Goal: Feedback & Contribution: Contribute content

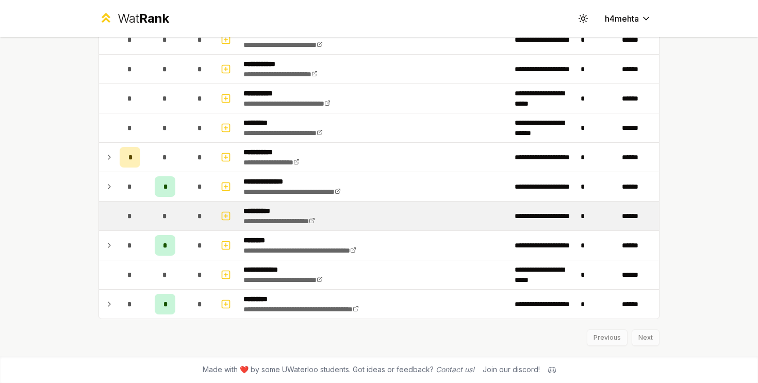
scroll to position [1485, 0]
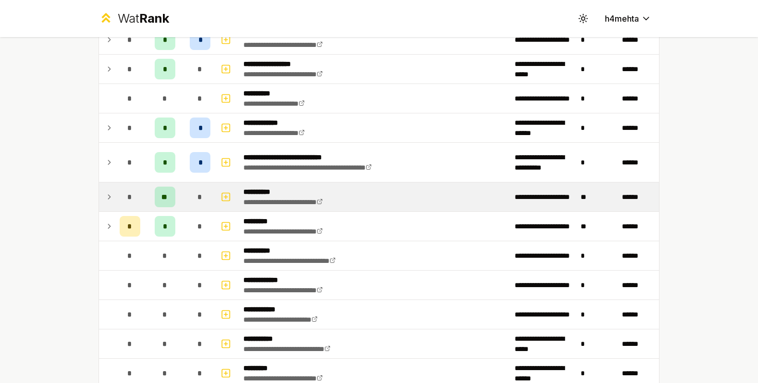
click at [106, 200] on icon at bounding box center [109, 197] width 8 height 12
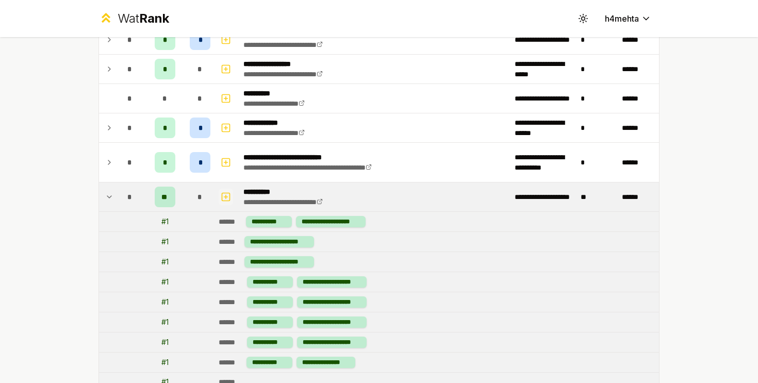
click at [230, 196] on rect "button" at bounding box center [226, 197] width 8 height 8
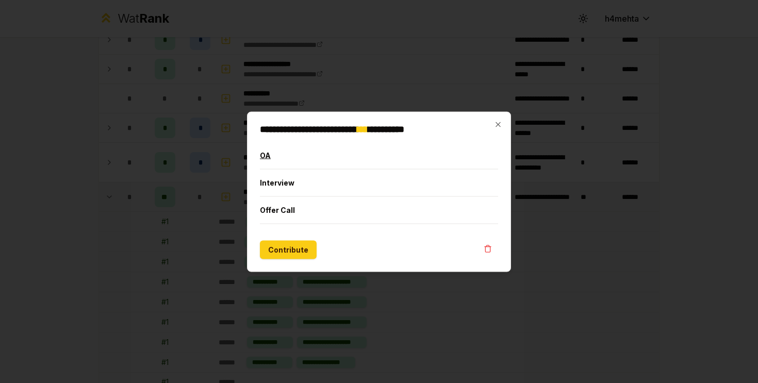
click at [300, 155] on button "OA" at bounding box center [379, 155] width 238 height 27
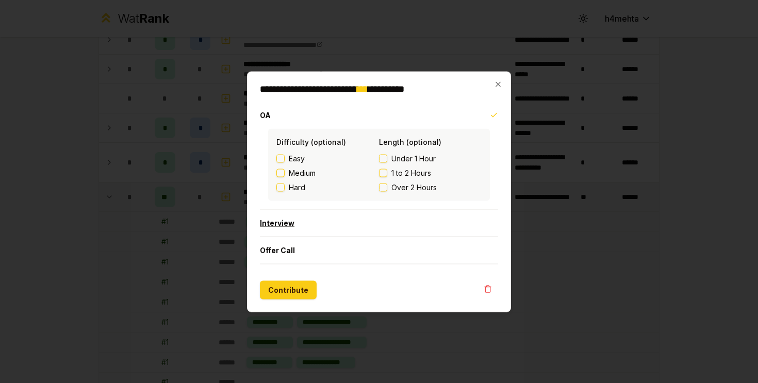
click at [307, 220] on button "Interview" at bounding box center [379, 222] width 238 height 27
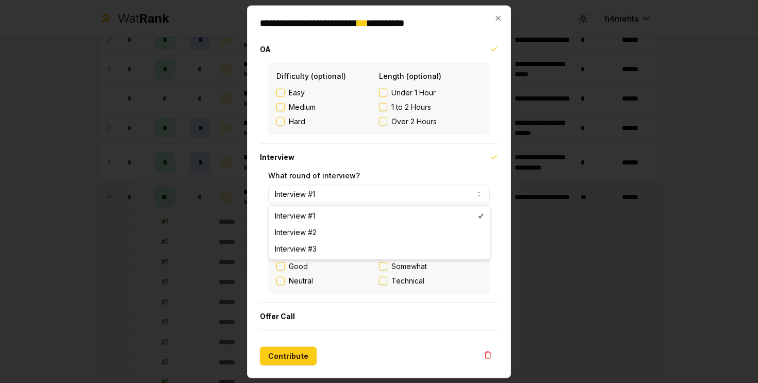
click at [306, 193] on button "Interview #1" at bounding box center [379, 194] width 222 height 19
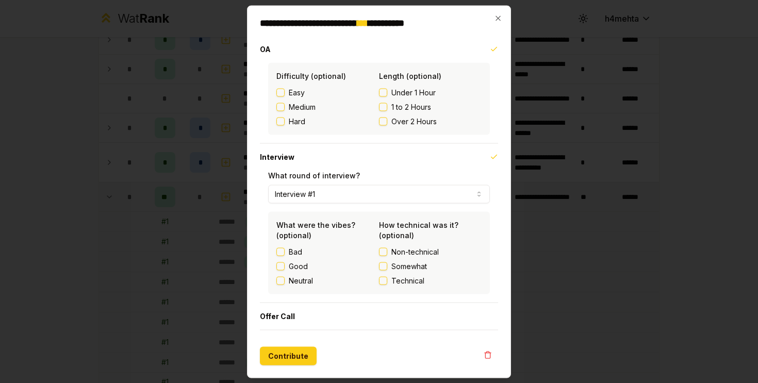
click at [294, 254] on label "Bad" at bounding box center [295, 252] width 13 height 10
click at [285, 254] on button "Bad" at bounding box center [281, 252] width 8 height 8
click at [405, 251] on span "Non-technical" at bounding box center [415, 252] width 47 height 10
click at [387, 251] on button "Non-technical" at bounding box center [383, 252] width 8 height 8
click at [288, 245] on div "What were the vibes? (optional) Bad Good Neutral" at bounding box center [328, 253] width 103 height 66
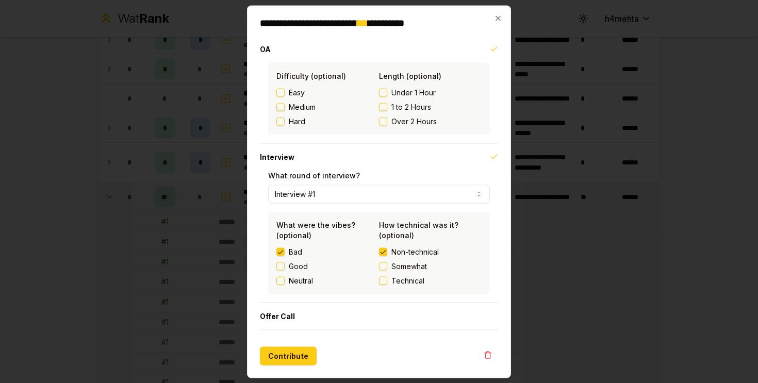
click at [287, 248] on div "Bad" at bounding box center [328, 252] width 103 height 10
click at [287, 250] on div "Bad" at bounding box center [328, 252] width 103 height 10
click at [286, 251] on div "Bad" at bounding box center [328, 252] width 103 height 10
click at [289, 359] on button "Contribute" at bounding box center [288, 356] width 57 height 19
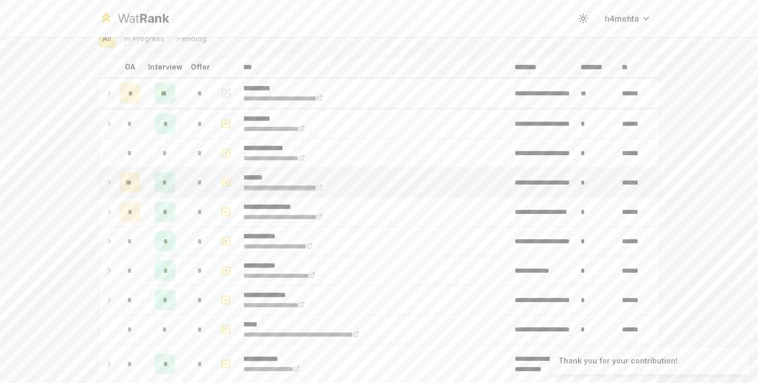
scroll to position [45, 0]
click at [222, 92] on icon "button" at bounding box center [226, 93] width 10 height 12
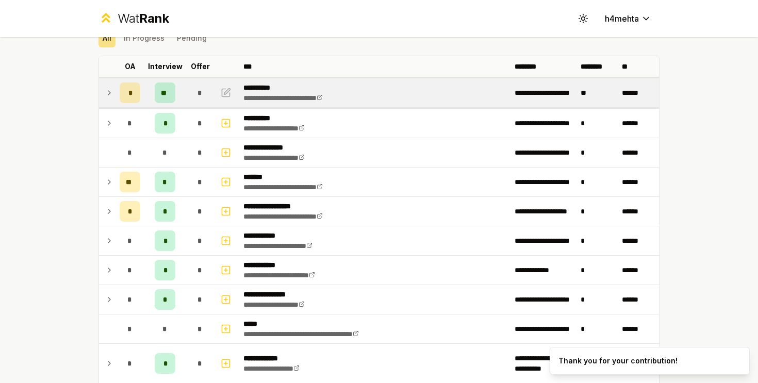
click at [111, 93] on icon at bounding box center [109, 93] width 8 height 12
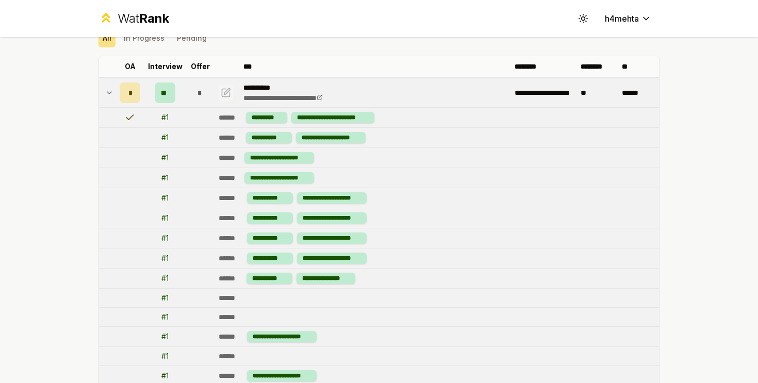
click at [228, 92] on icon "button" at bounding box center [227, 91] width 6 height 6
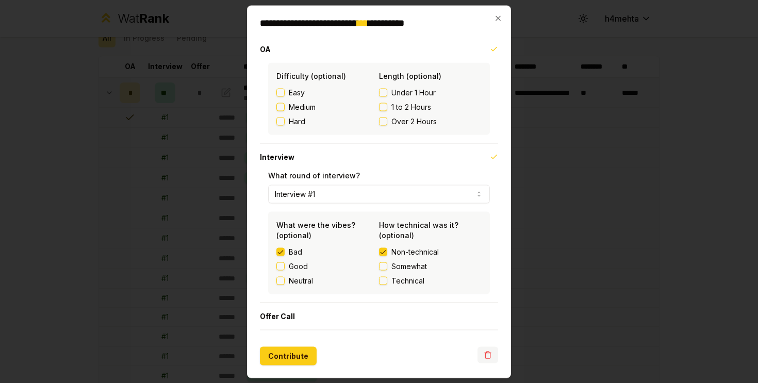
click at [482, 353] on button "button" at bounding box center [488, 355] width 21 height 17
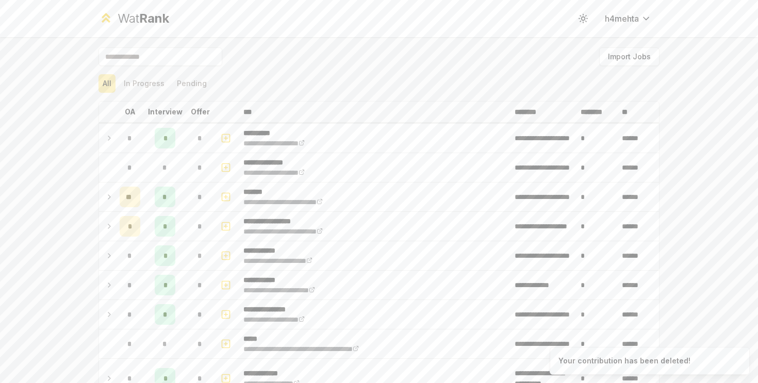
click at [154, 57] on input at bounding box center [161, 56] width 124 height 19
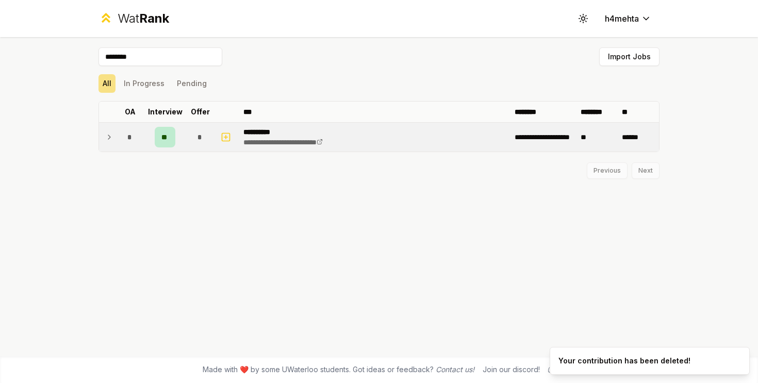
type input "********"
click at [110, 139] on icon at bounding box center [109, 137] width 8 height 12
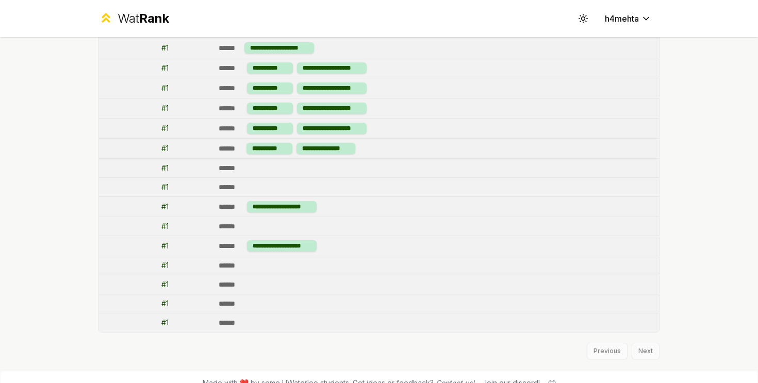
scroll to position [47, 0]
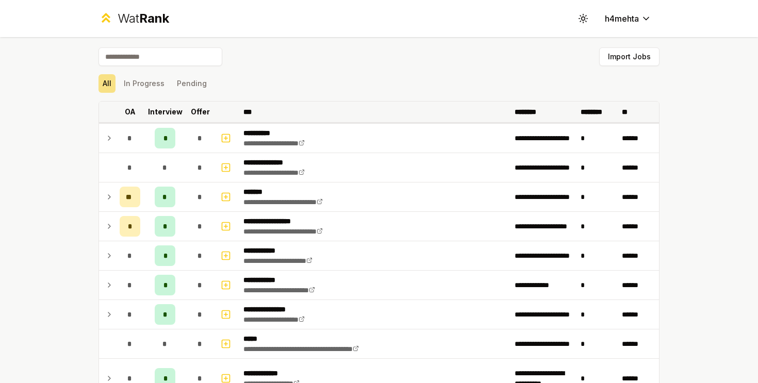
click at [204, 107] on p "Offer" at bounding box center [200, 112] width 19 height 10
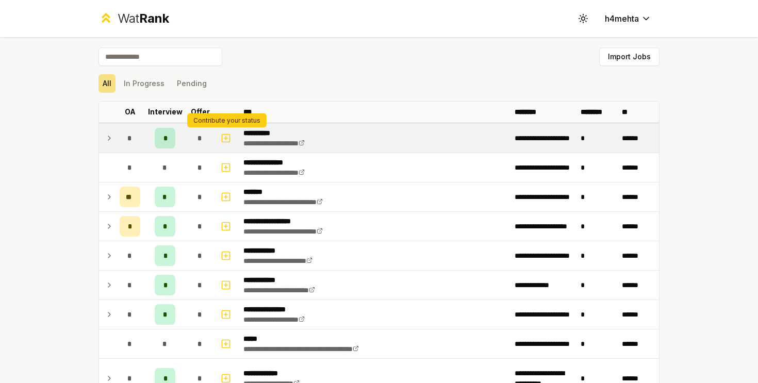
click at [214, 115] on div "Contribute your status Contribute your status" at bounding box center [226, 121] width 79 height 14
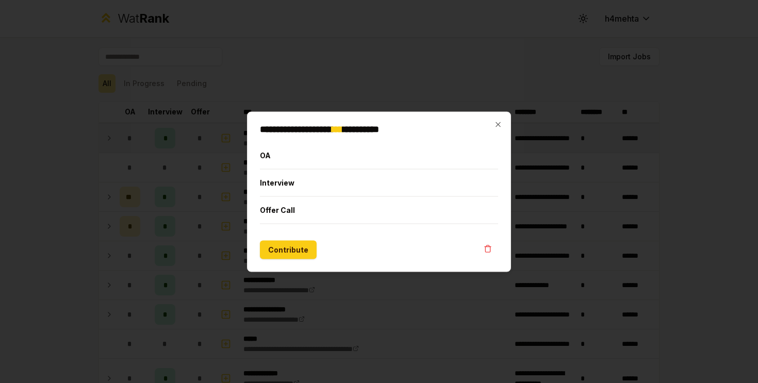
click at [224, 79] on div at bounding box center [379, 191] width 758 height 383
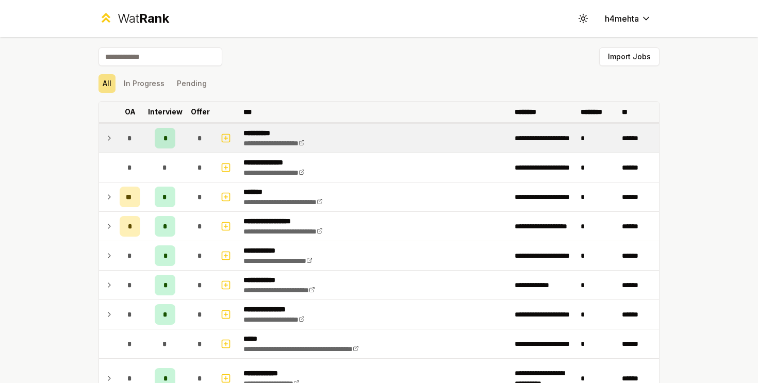
click at [202, 112] on p "Offer" at bounding box center [200, 112] width 19 height 10
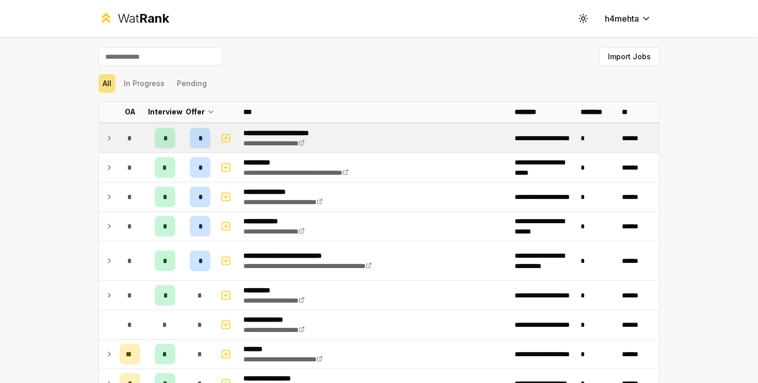
click at [121, 144] on div "*" at bounding box center [130, 138] width 21 height 21
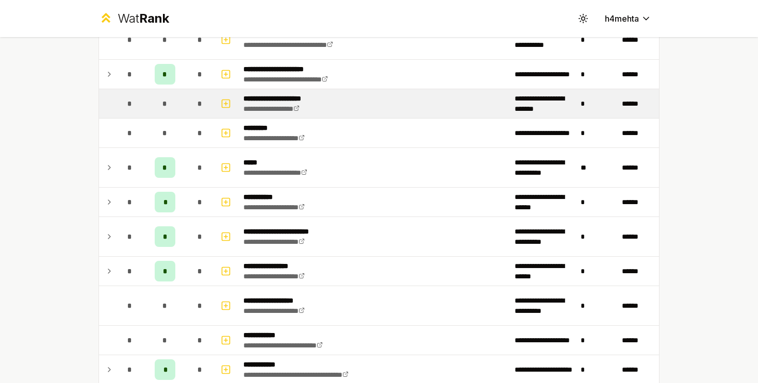
scroll to position [842, 0]
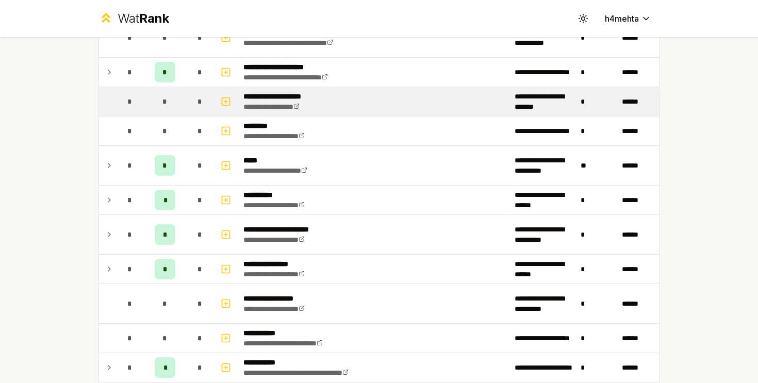
click at [303, 97] on p "**********" at bounding box center [282, 96] width 76 height 10
click at [273, 94] on p "**********" at bounding box center [282, 96] width 76 height 10
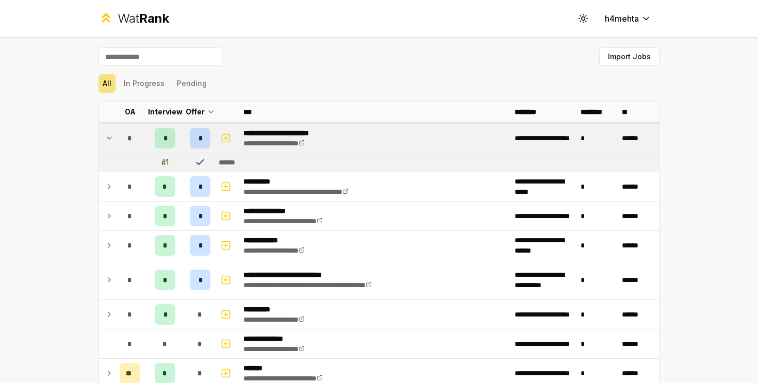
scroll to position [17, 0]
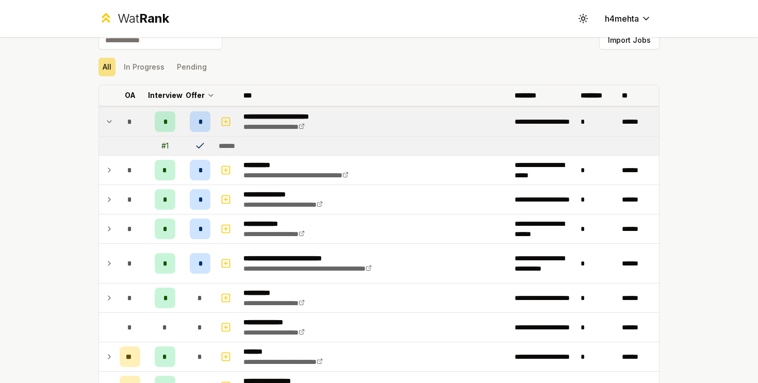
click at [174, 93] on p "Interview" at bounding box center [165, 95] width 35 height 10
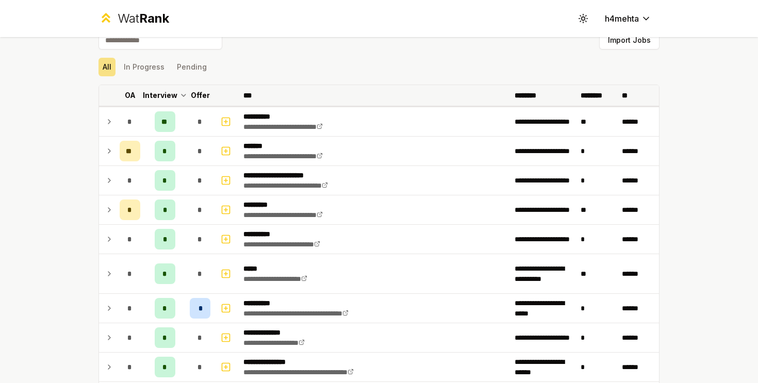
click at [174, 103] on th "Interview" at bounding box center [164, 95] width 41 height 21
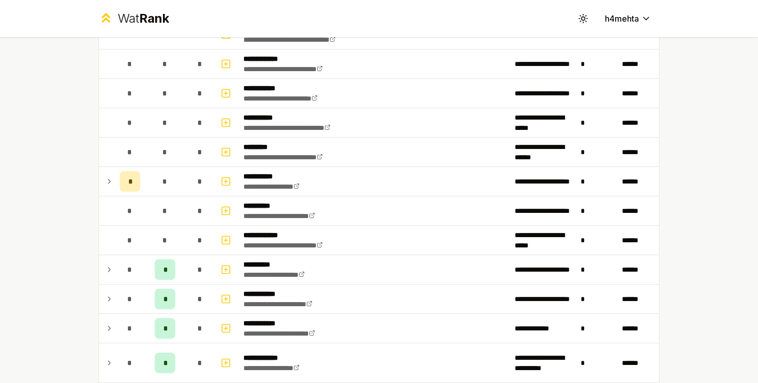
scroll to position [559, 0]
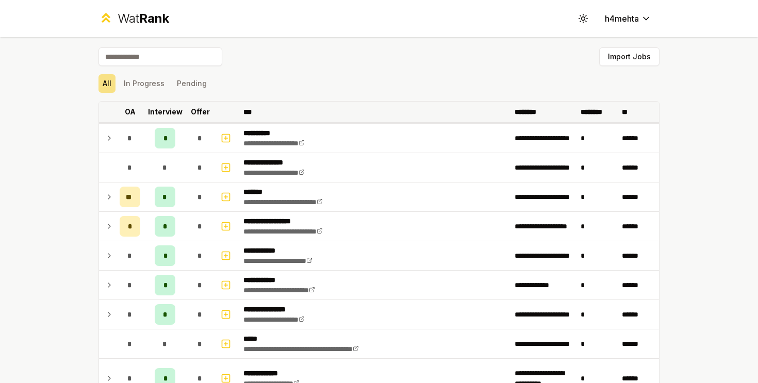
click at [205, 110] on p "Offer" at bounding box center [200, 112] width 19 height 10
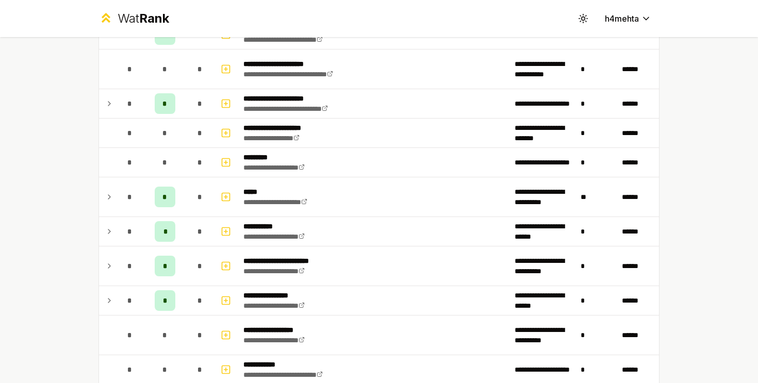
scroll to position [47, 0]
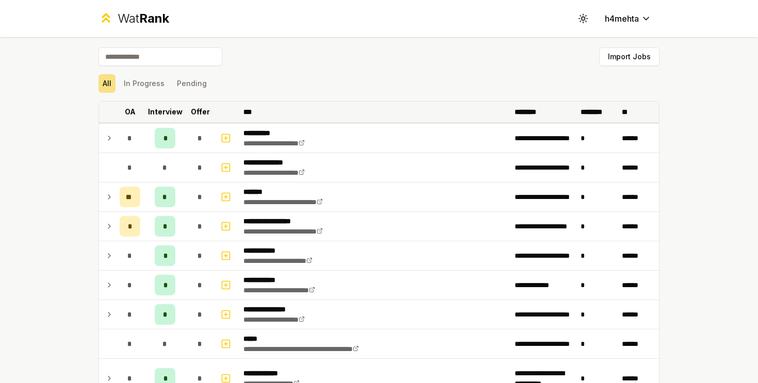
click at [166, 112] on p "Interview" at bounding box center [165, 112] width 35 height 10
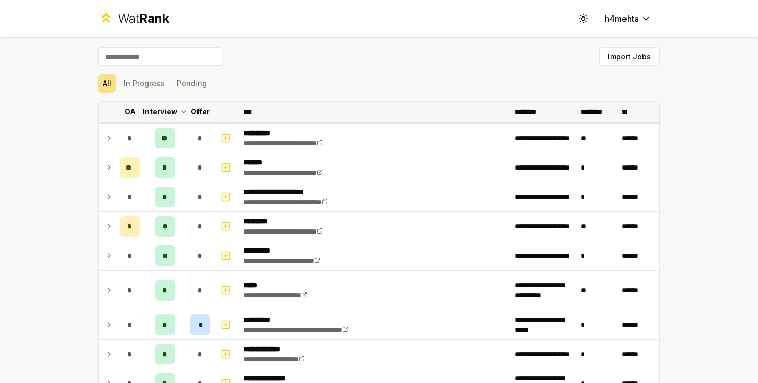
click at [200, 113] on p "Offer" at bounding box center [200, 112] width 19 height 10
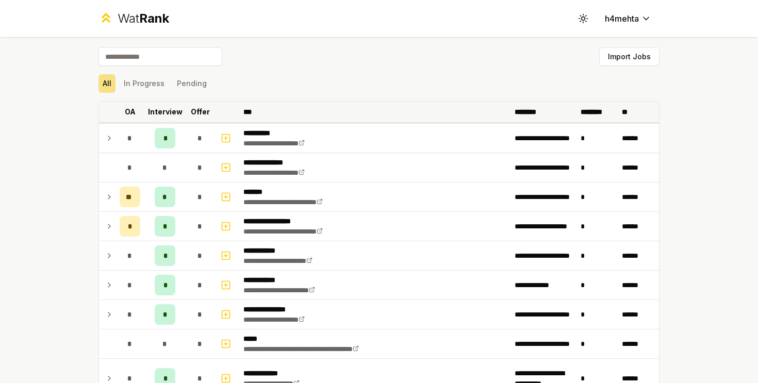
click at [205, 117] on th "Offer" at bounding box center [200, 112] width 29 height 21
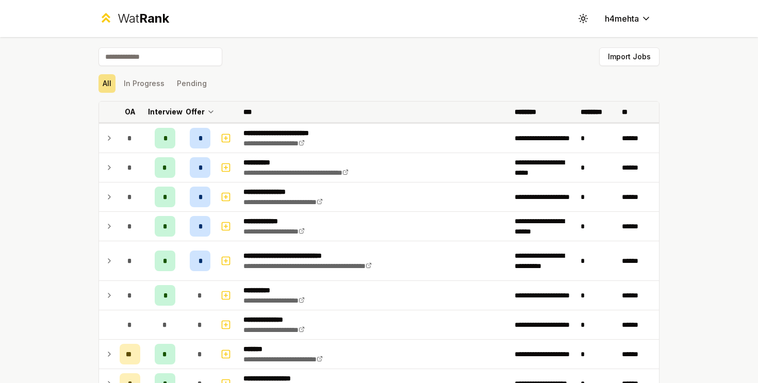
click at [166, 115] on p "Interview" at bounding box center [165, 112] width 35 height 10
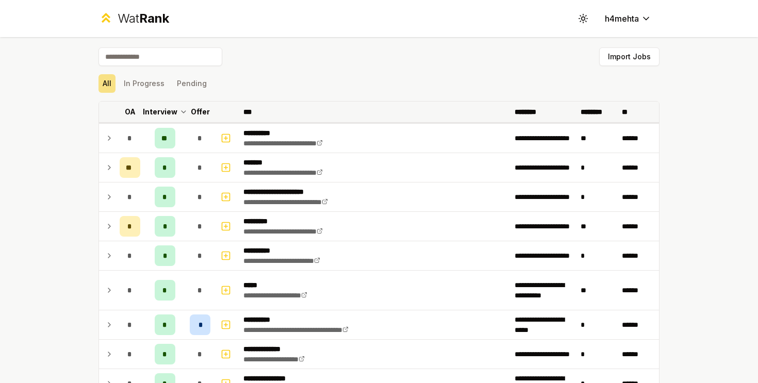
click at [166, 115] on p "Interview" at bounding box center [160, 112] width 35 height 10
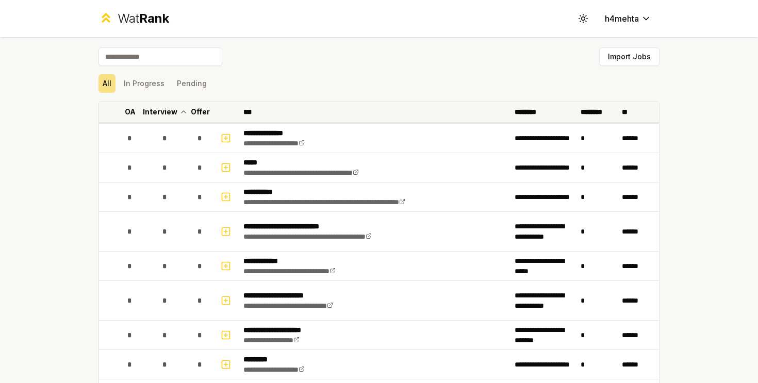
click at [166, 115] on p "Interview" at bounding box center [160, 112] width 35 height 10
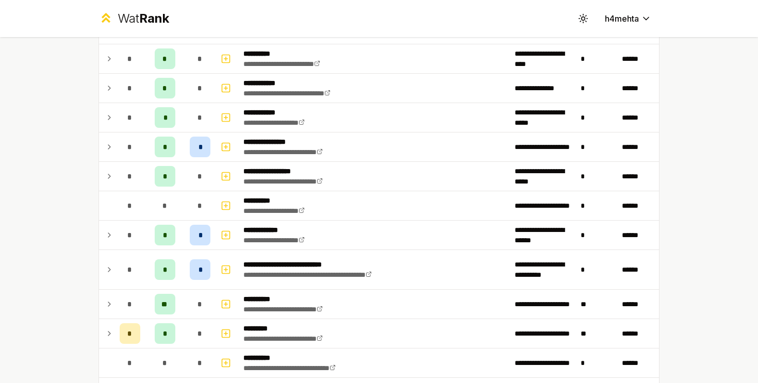
scroll to position [1383, 0]
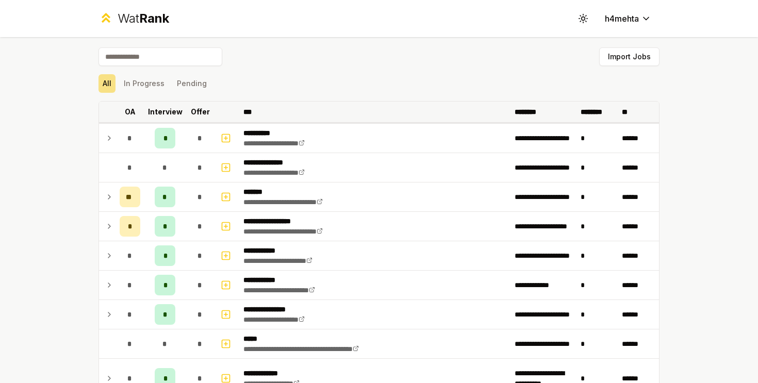
click at [201, 115] on p "Offer" at bounding box center [200, 112] width 19 height 10
